Goal: Information Seeking & Learning: Compare options

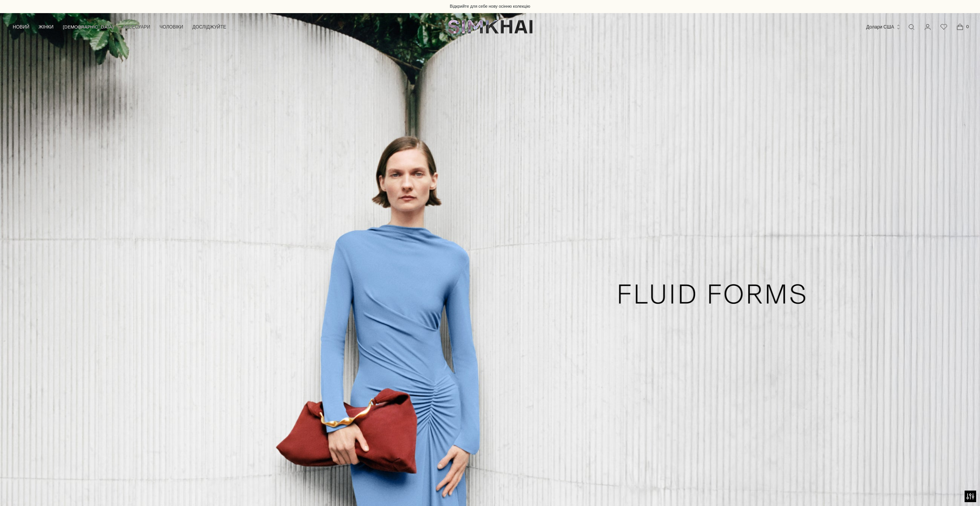
click at [912, 27] on link "Відкрити модальне вікно пошуку" at bounding box center [911, 26] width 15 height 15
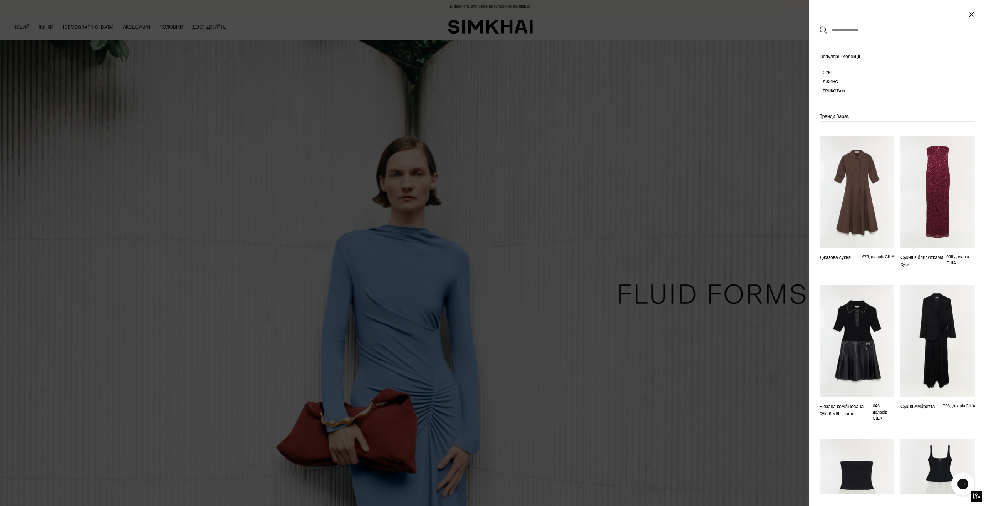
click at [845, 24] on input "text" at bounding box center [891, 30] width 128 height 17
paste input "********"
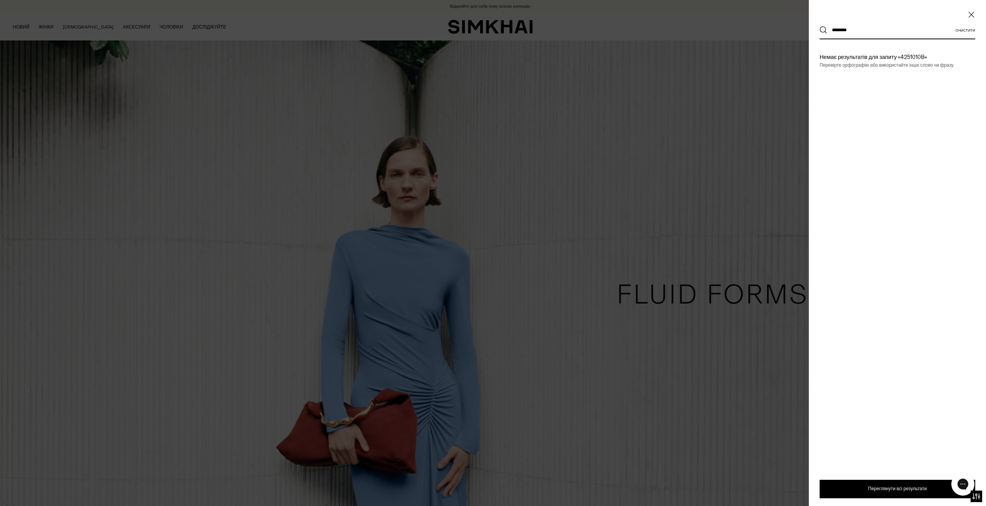
click at [841, 29] on input "********" at bounding box center [891, 30] width 128 height 17
type input "**********"
click at [639, 107] on div at bounding box center [493, 253] width 986 height 506
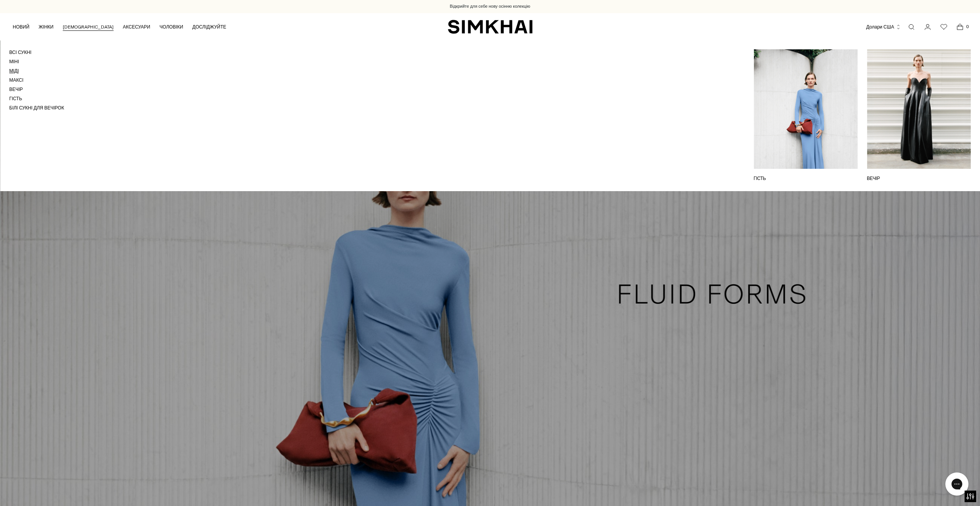
click at [14, 69] on font "Міді" at bounding box center [14, 70] width 10 height 5
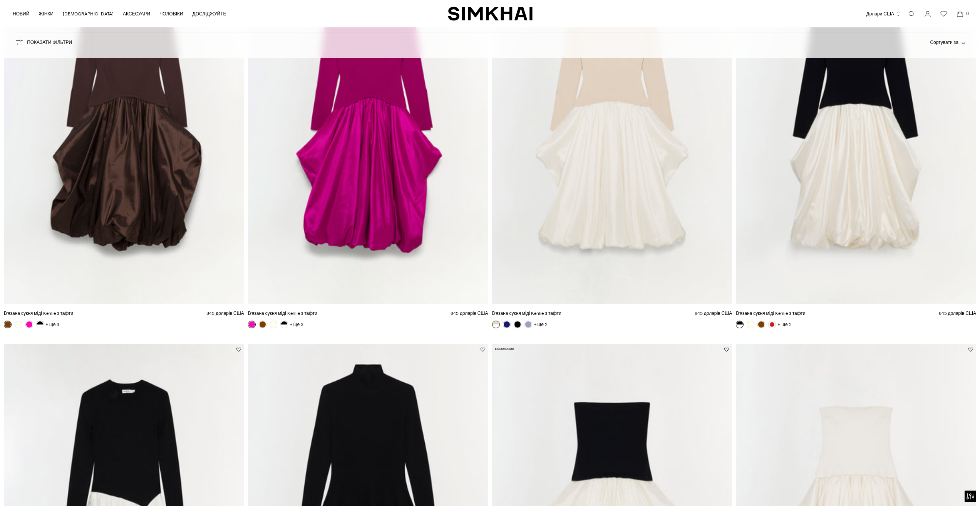
scroll to position [1232, 0]
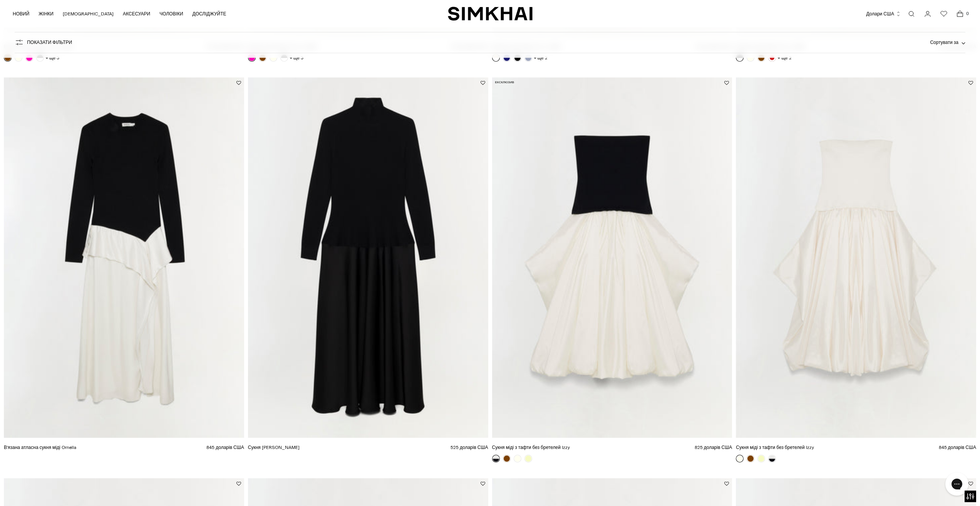
click at [0, 0] on img "Сукня міді з тафти без бретелей Izzy" at bounding box center [0, 0] width 0 height 0
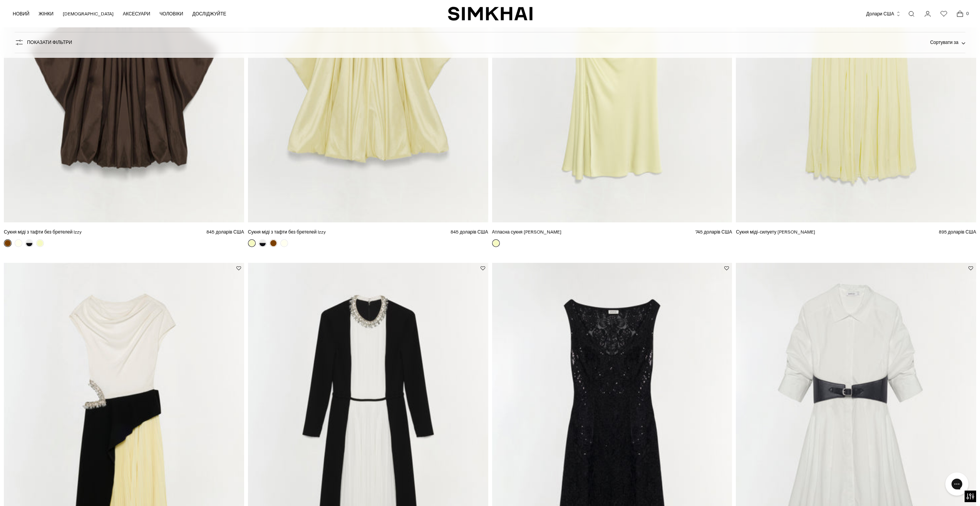
scroll to position [1733, 0]
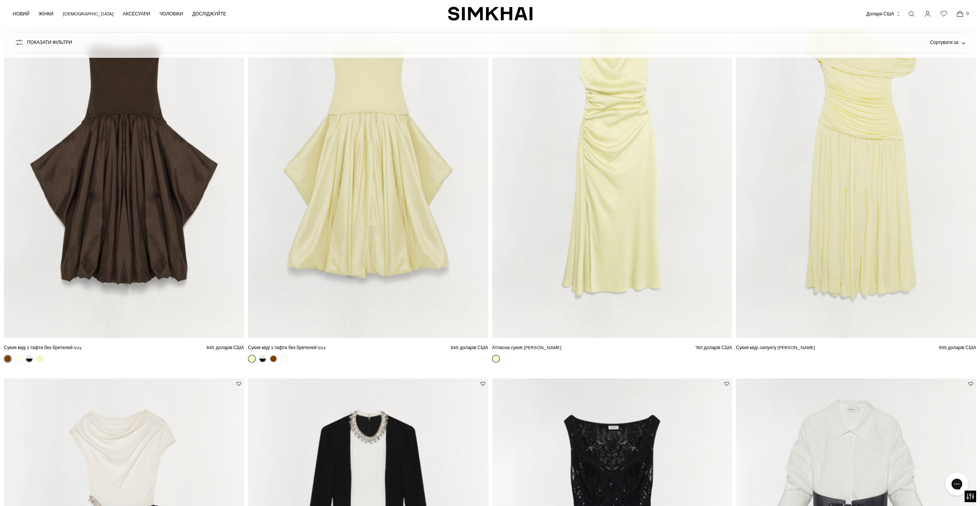
click at [0, 0] on img "Сукня міді-силуету Rhiannon Jersey" at bounding box center [0, 0] width 0 height 0
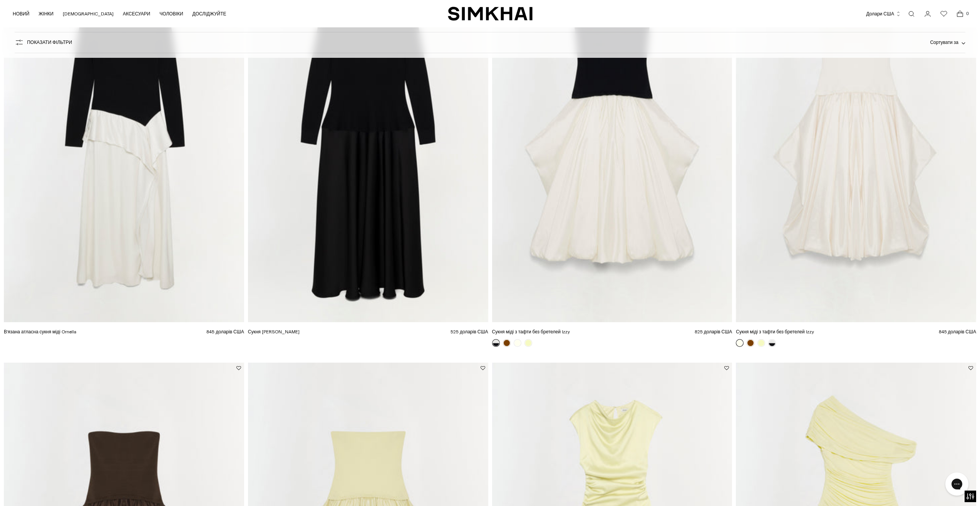
scroll to position [1618, 0]
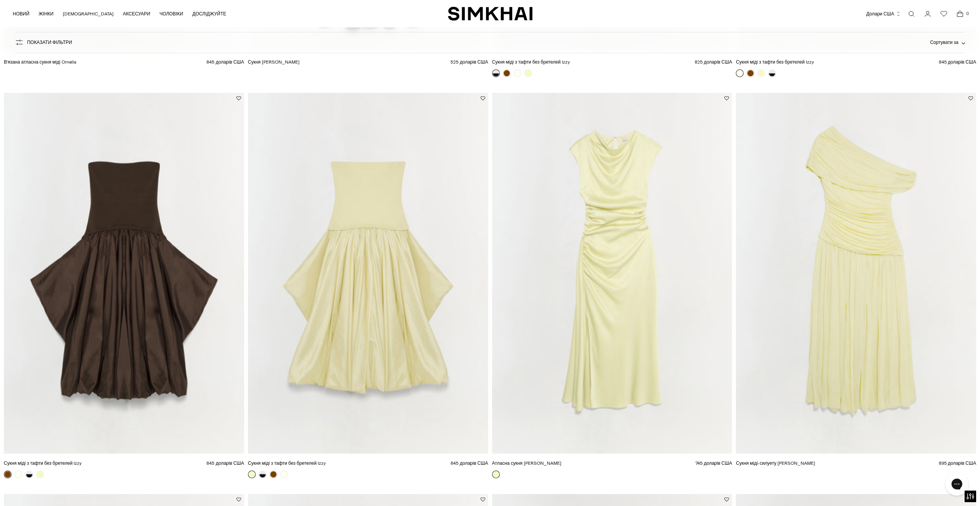
click at [0, 0] on img "Атласна сукня міді Burke" at bounding box center [0, 0] width 0 height 0
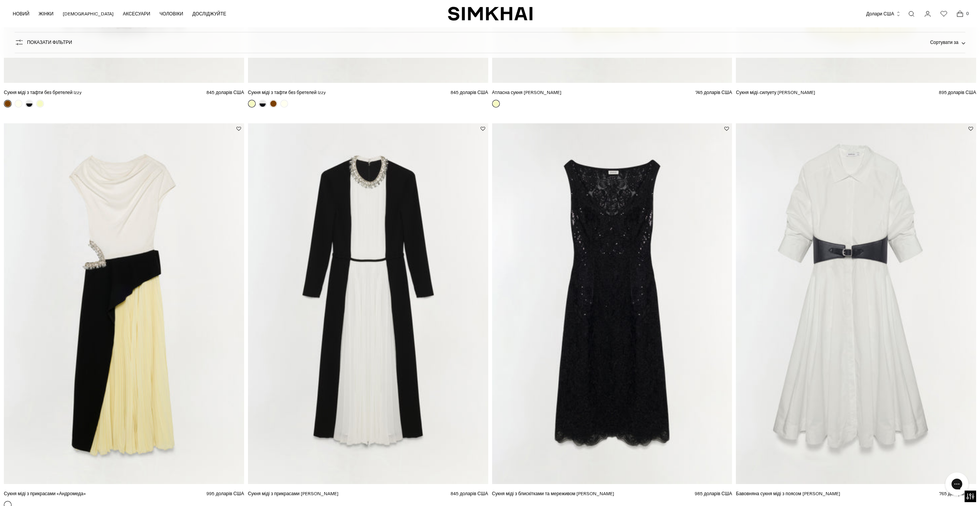
scroll to position [2118, 0]
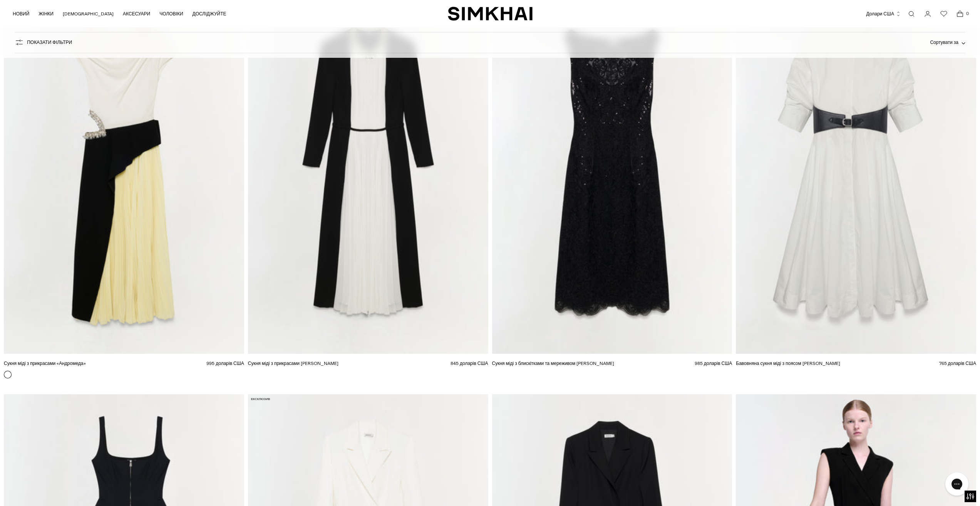
click at [0, 0] on img "Сукня міді з прикрасами Esther" at bounding box center [0, 0] width 0 height 0
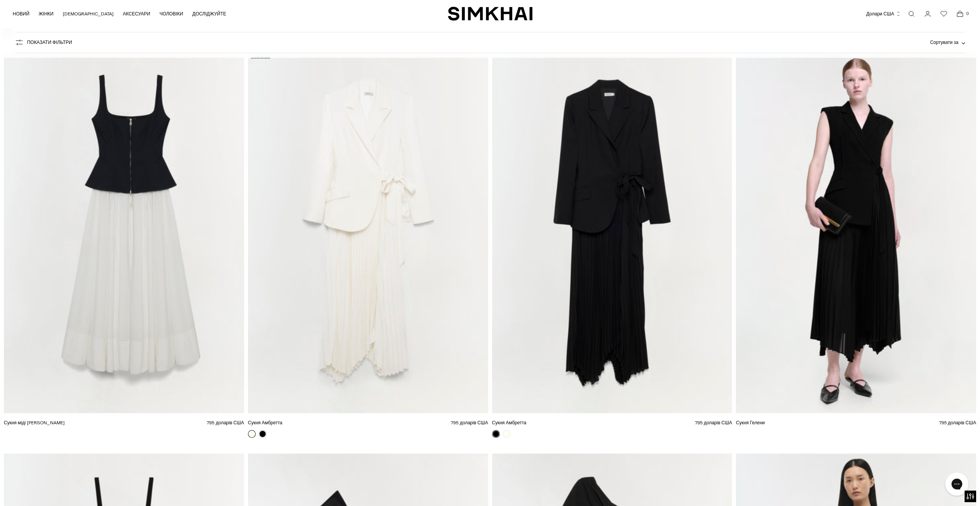
scroll to position [2388, 0]
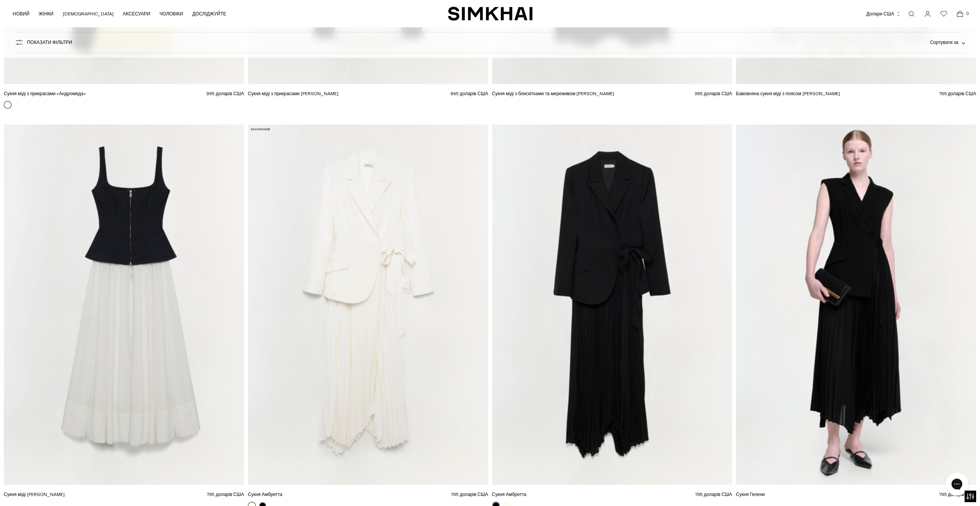
click at [0, 0] on img "Сукня міді Jolynn Combo" at bounding box center [0, 0] width 0 height 0
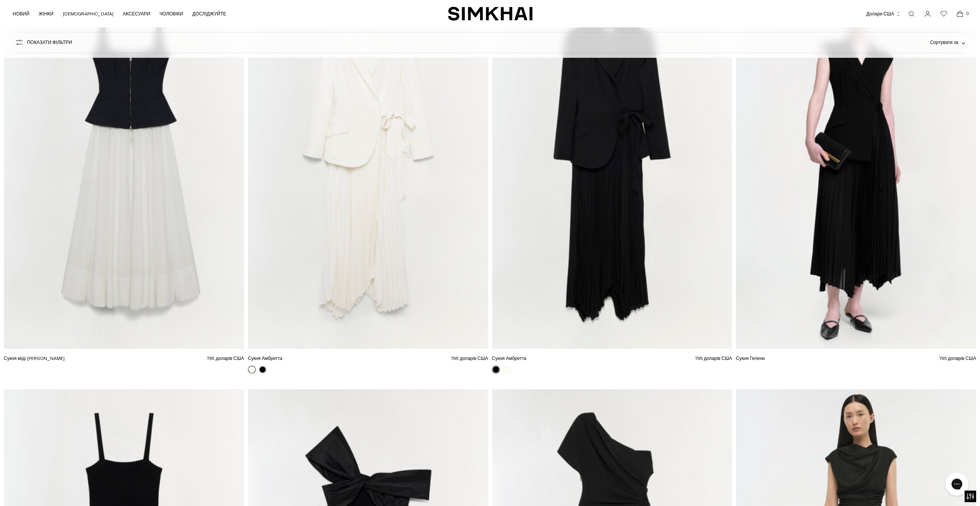
scroll to position [2503, 0]
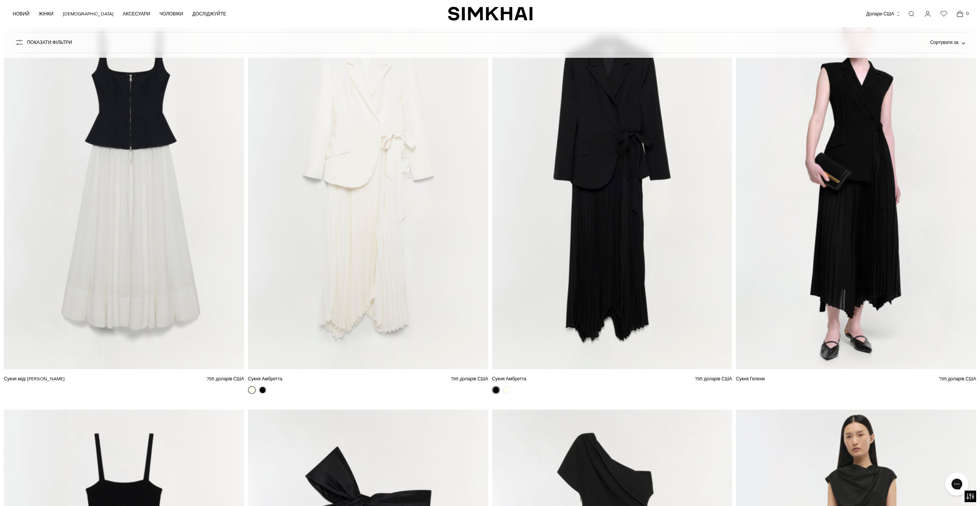
click at [0, 0] on img "Сукня Гелени" at bounding box center [0, 0] width 0 height 0
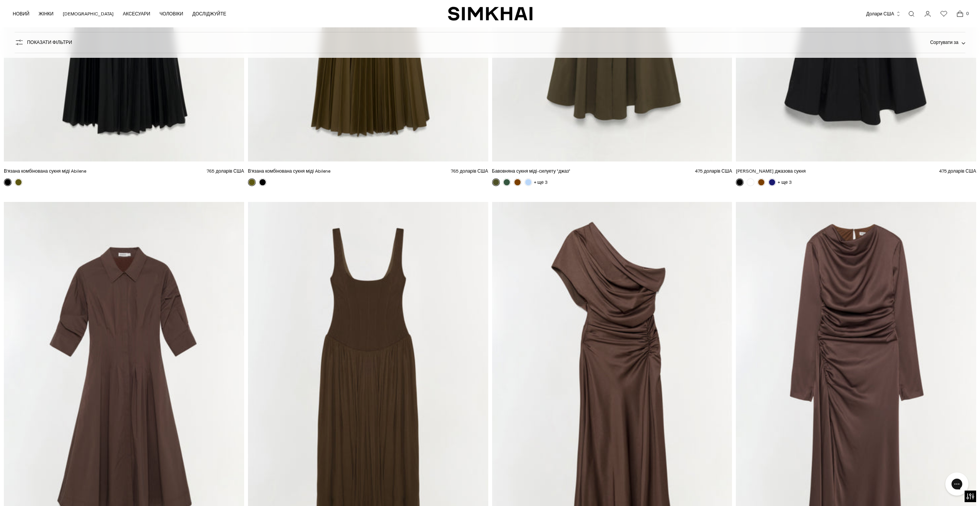
scroll to position [3274, 0]
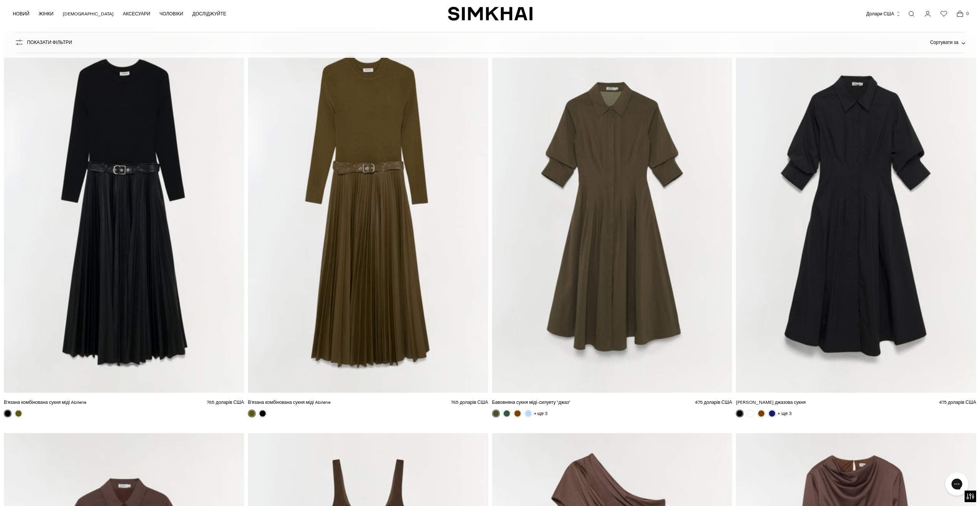
click at [0, 0] on img "Фірмова джазова сукня" at bounding box center [0, 0] width 0 height 0
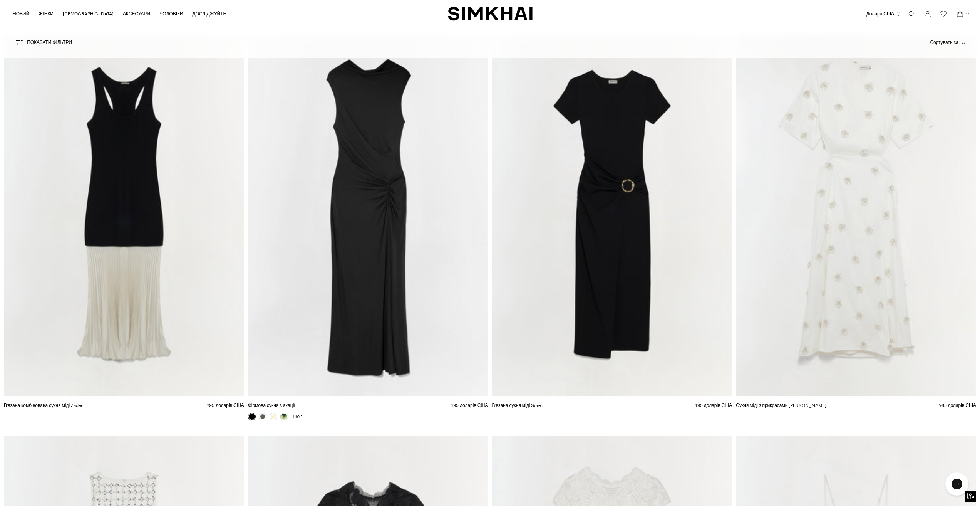
scroll to position [5662, 0]
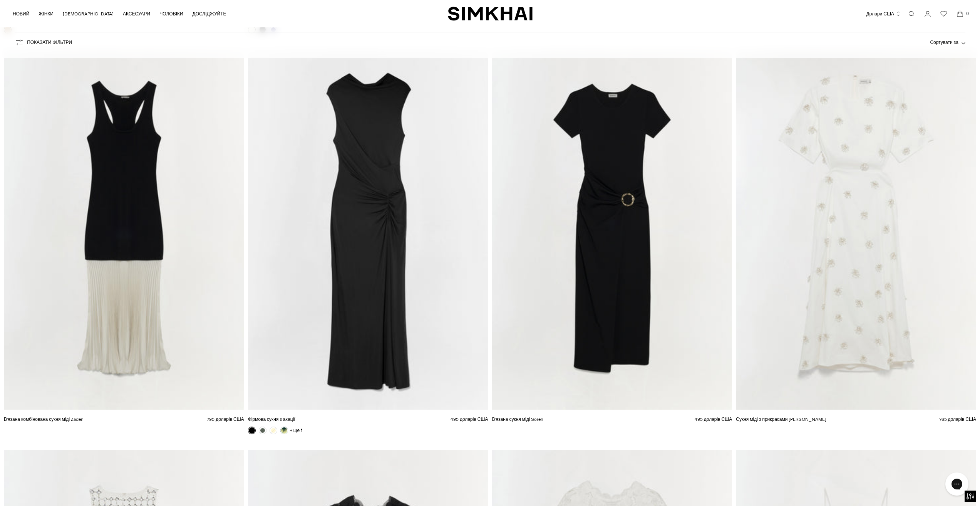
click at [0, 0] on img "Фірмова сукня з акації" at bounding box center [0, 0] width 0 height 0
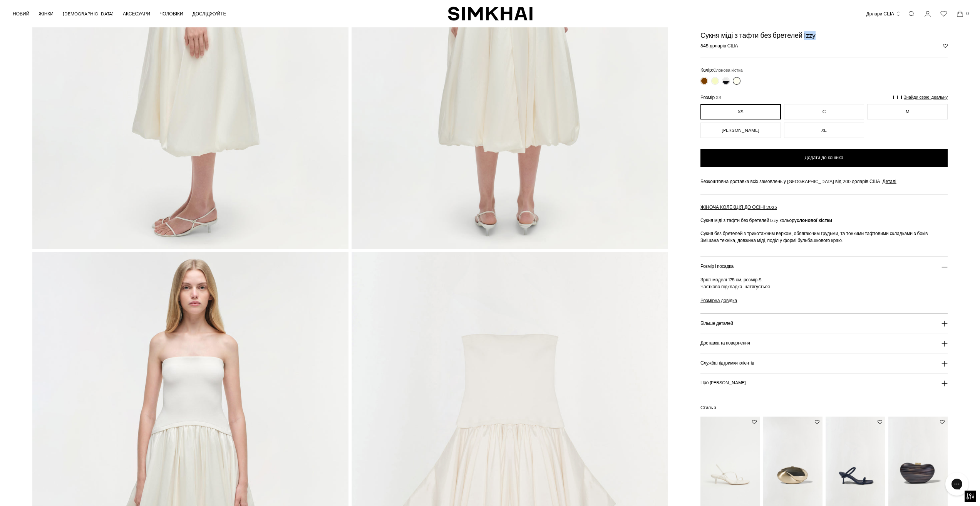
scroll to position [693, 0]
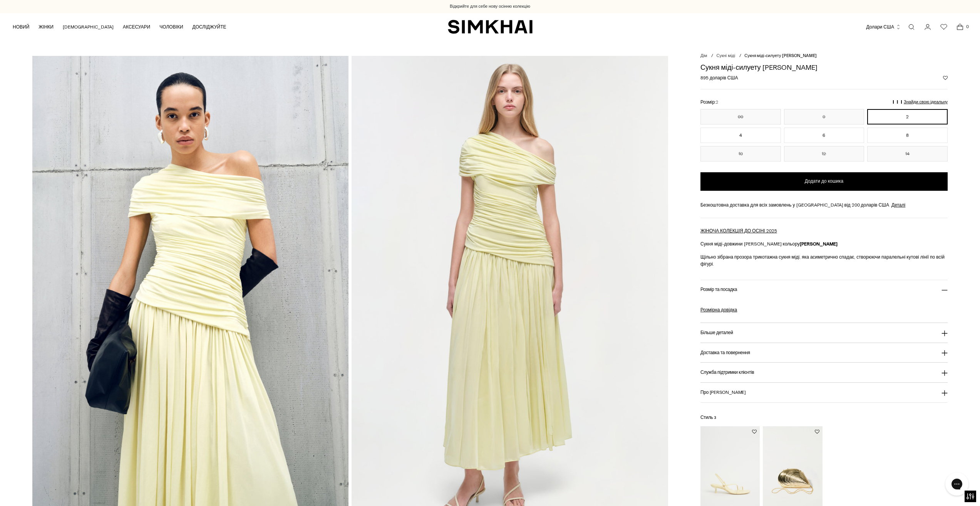
drag, startPoint x: 764, startPoint y: 67, endPoint x: 821, endPoint y: 65, distance: 57.4
click at [821, 65] on h1 "Сукня міді-силуету Rhiannon Jersey" at bounding box center [824, 67] width 247 height 7
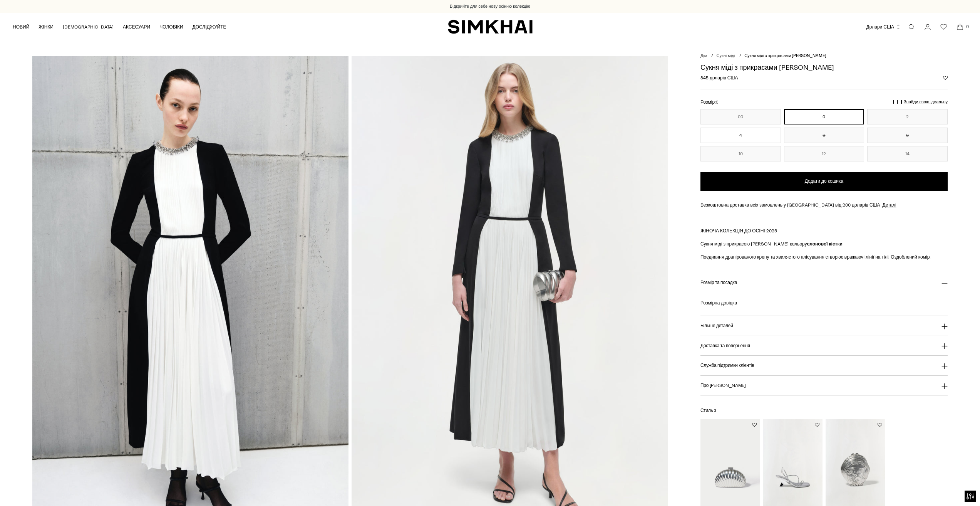
click at [791, 70] on font "Сукня міді з прикрасами [PERSON_NAME]" at bounding box center [768, 67] width 134 height 8
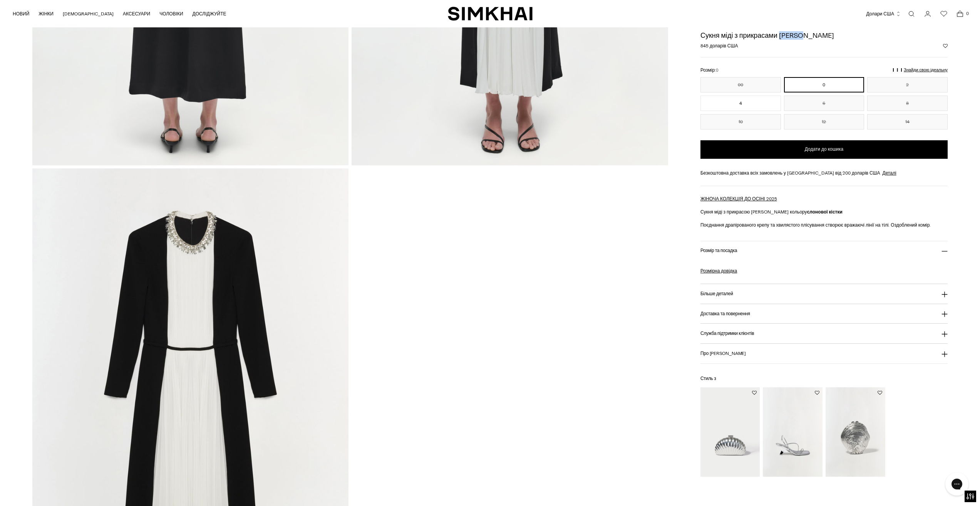
scroll to position [1425, 0]
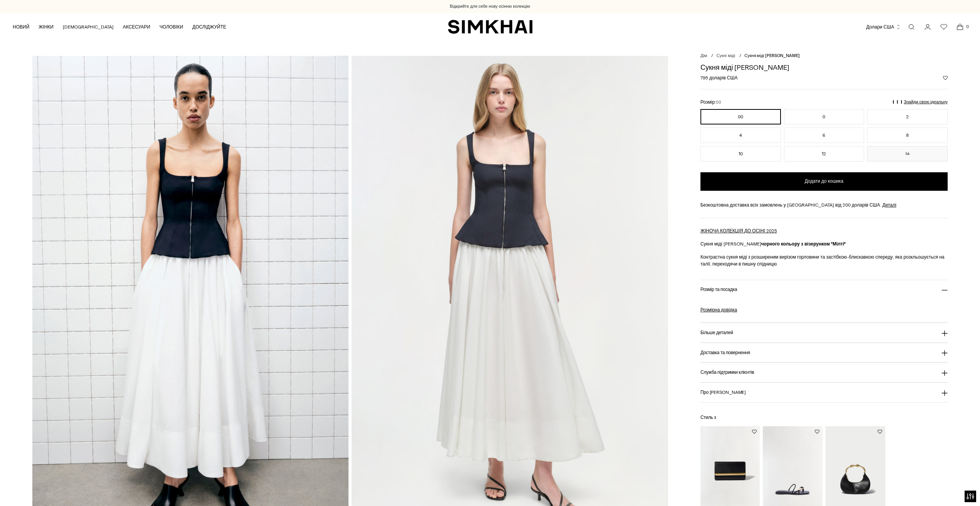
click at [737, 69] on font "Сукня міді [PERSON_NAME]" at bounding box center [745, 67] width 89 height 8
click at [739, 65] on font "Сукня міді [PERSON_NAME]" at bounding box center [745, 67] width 89 height 8
drag, startPoint x: 735, startPoint y: 67, endPoint x: 780, endPoint y: 69, distance: 45.5
click at [780, 69] on h1 "Сукня міді [PERSON_NAME]" at bounding box center [824, 67] width 247 height 7
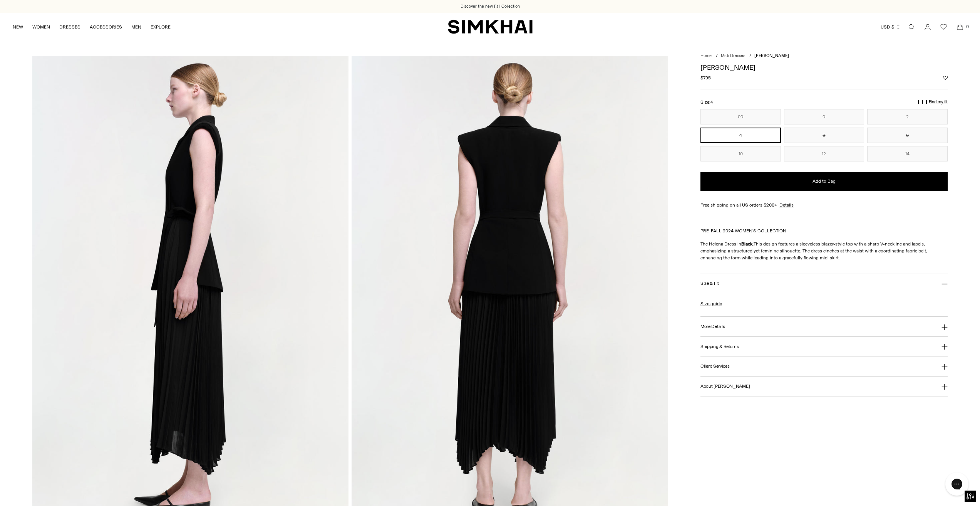
click at [717, 242] on p "The [PERSON_NAME] Dress in Black. This design features a sleeveless blazer-styl…" at bounding box center [824, 250] width 247 height 21
copy p "Helena"
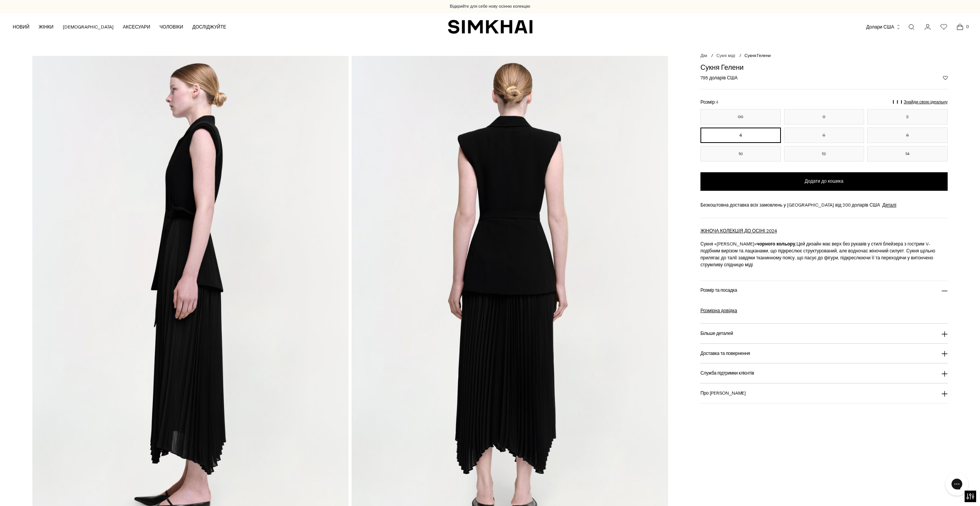
scroll to position [154, 0]
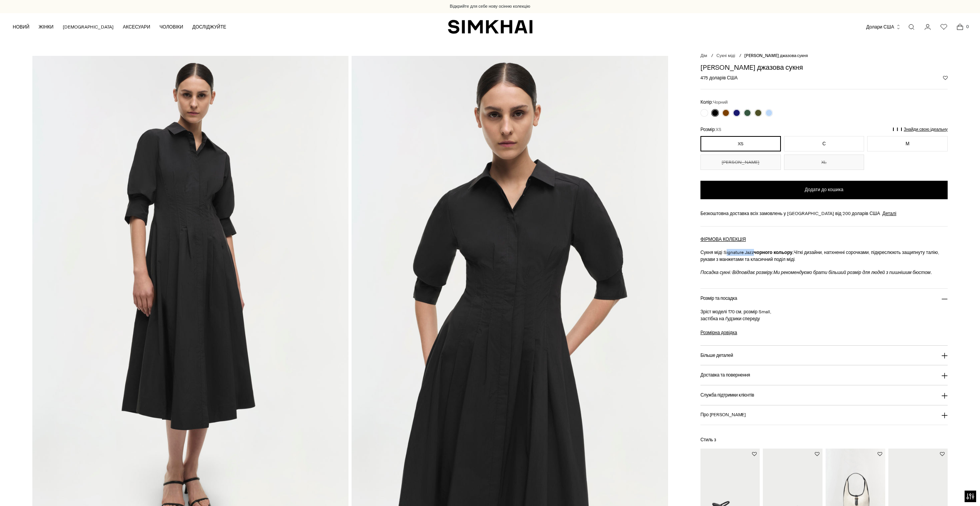
drag, startPoint x: 0, startPoint y: 0, endPoint x: 753, endPoint y: 252, distance: 794.0
click at [753, 252] on font "Сукня міді Signature Jazz" at bounding box center [728, 252] width 54 height 5
click at [731, 252] on font "Сукня міді Signature Jazz" at bounding box center [728, 252] width 54 height 5
click at [724, 252] on font "Сукня міді Signature Jazz" at bounding box center [728, 252] width 54 height 5
drag, startPoint x: 723, startPoint y: 252, endPoint x: 753, endPoint y: 252, distance: 30.0
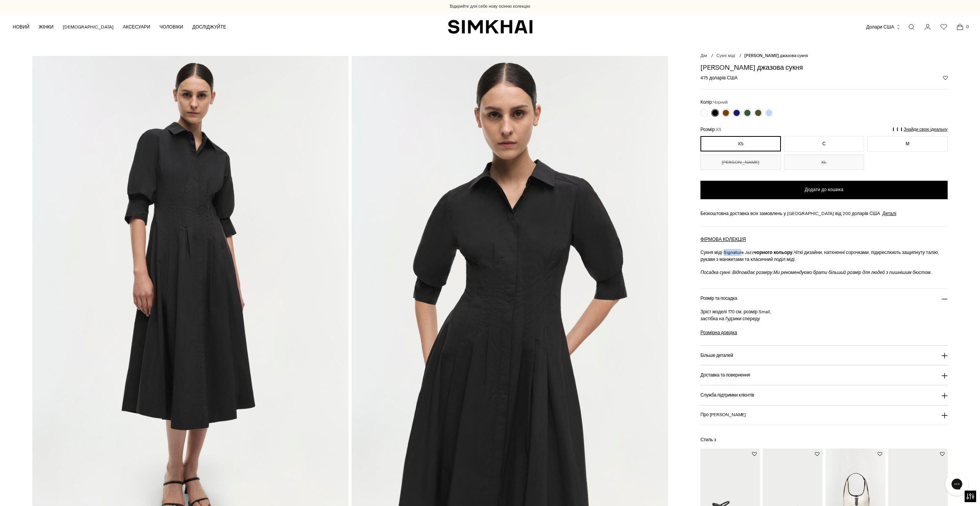
click at [753, 252] on font "Сукня міді Signature Jazz" at bounding box center [728, 252] width 54 height 5
copy font "Signature Jazz"
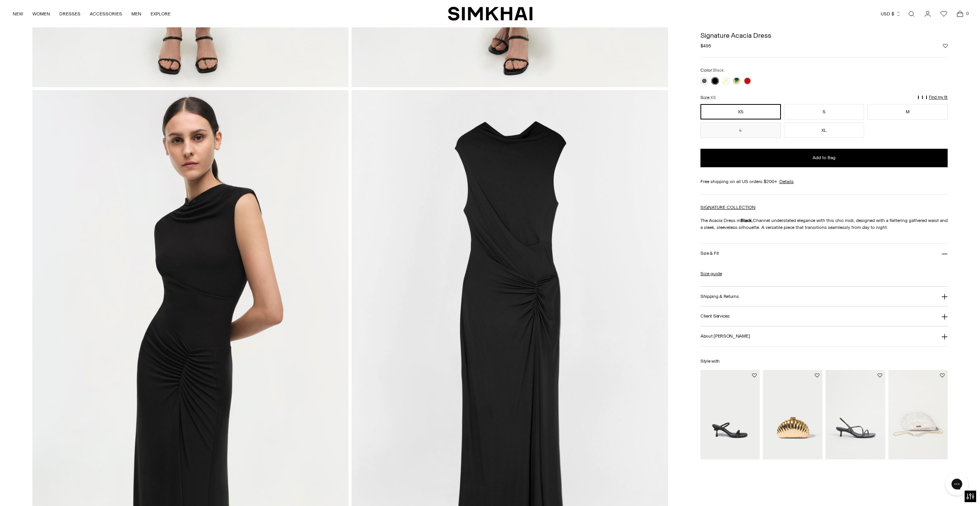
click at [736, 36] on h1 "Signature Acacia Dress" at bounding box center [824, 35] width 247 height 7
copy h1 "Acacia"
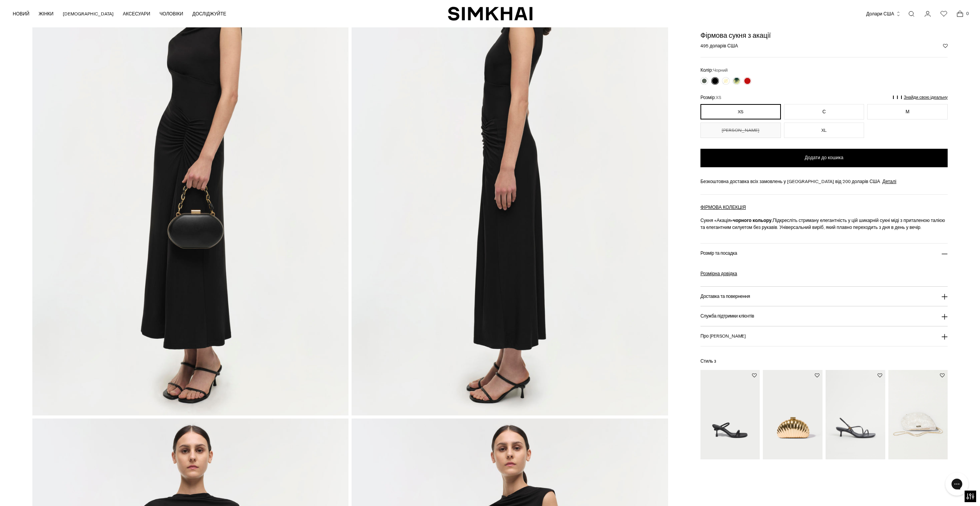
scroll to position [77, 0]
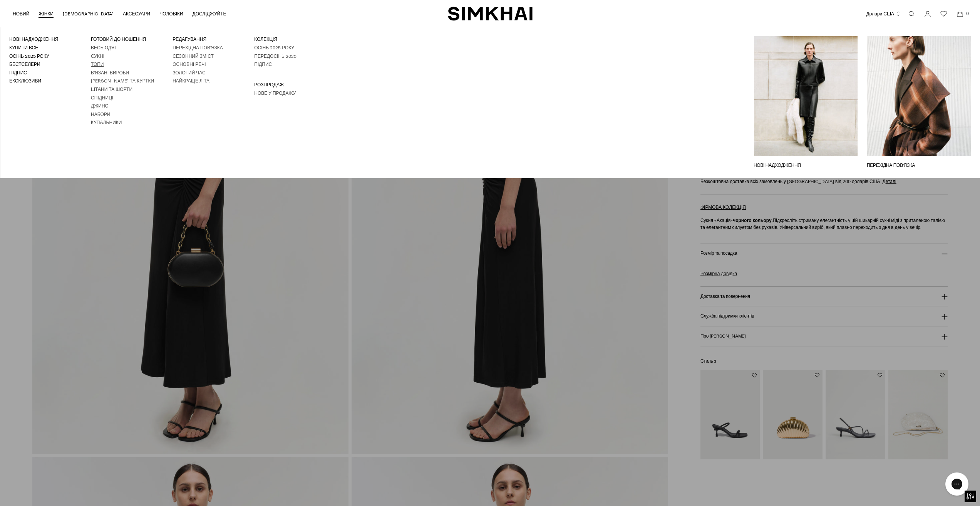
click at [91, 67] on font "Топи" at bounding box center [97, 64] width 13 height 5
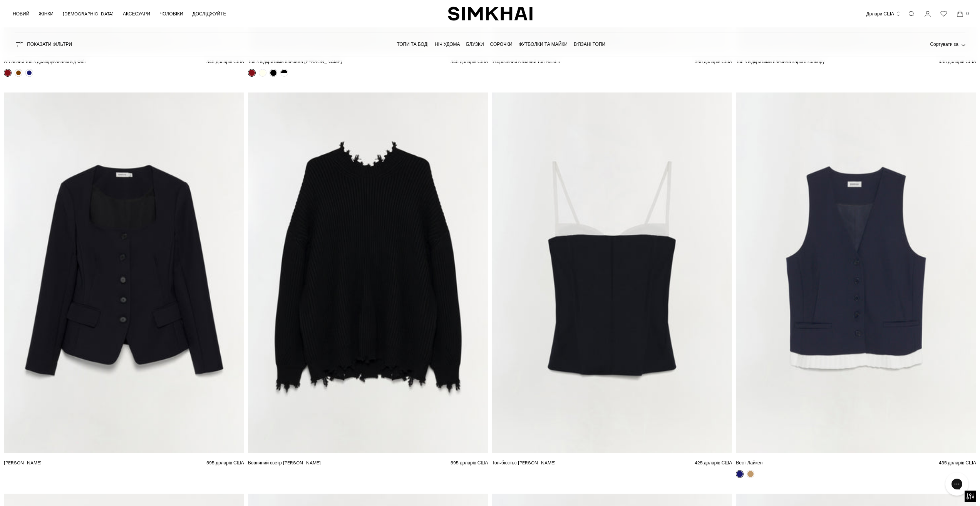
scroll to position [4198, 0]
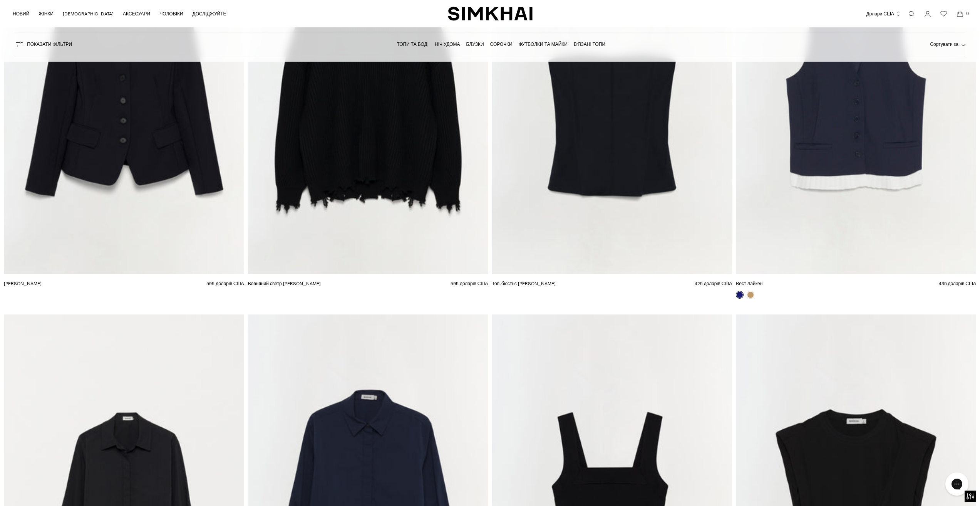
click at [0, 0] on img "Топ-бюстьє Charlee" at bounding box center [0, 0] width 0 height 0
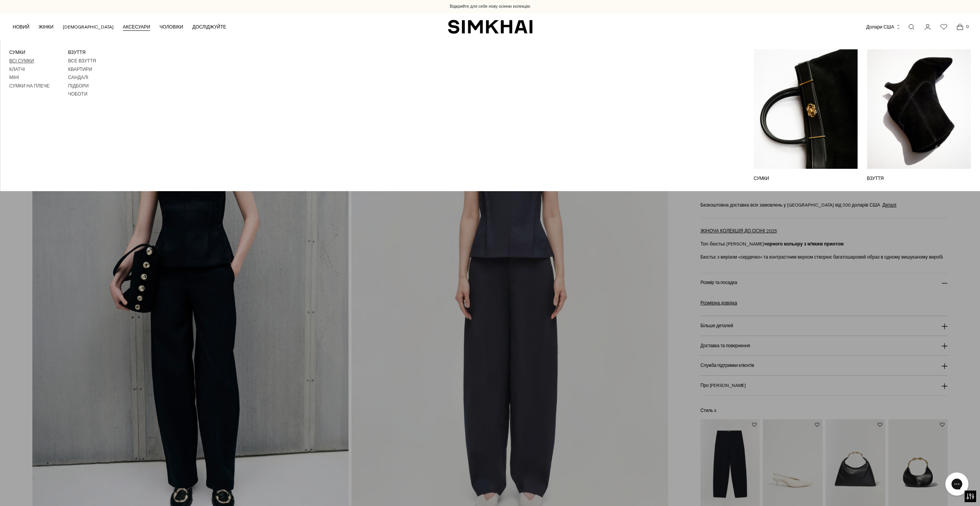
click at [17, 58] on font "Всі сумки" at bounding box center [21, 60] width 25 height 5
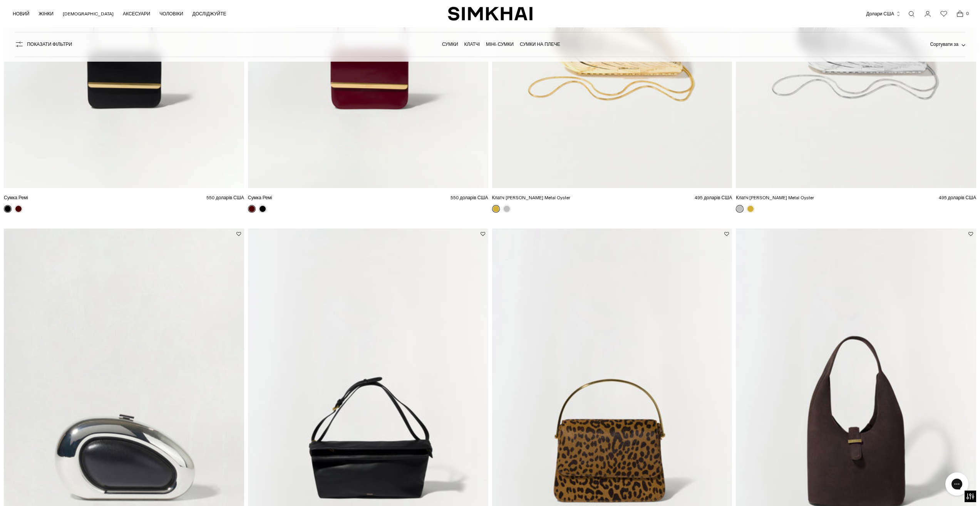
scroll to position [3582, 0]
